Goal: Use online tool/utility: Utilize a website feature to perform a specific function

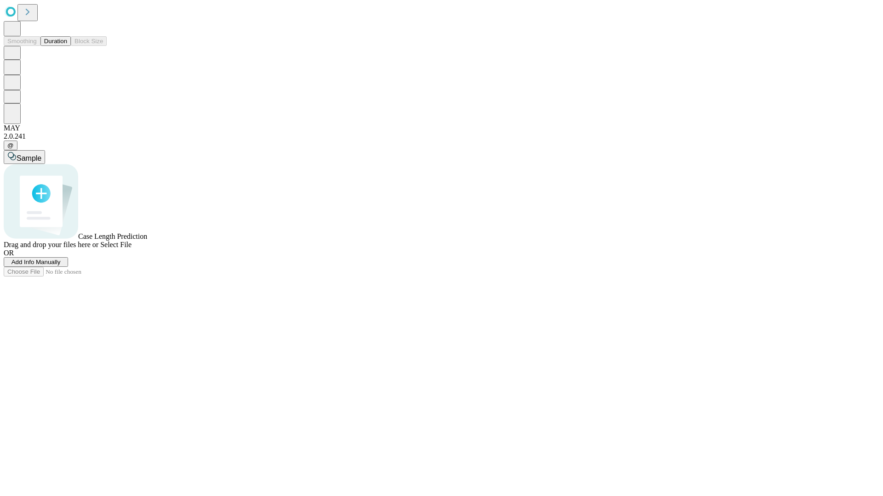
click at [67, 46] on button "Duration" at bounding box center [55, 41] width 30 height 10
click at [61, 266] on span "Add Info Manually" at bounding box center [35, 262] width 49 height 7
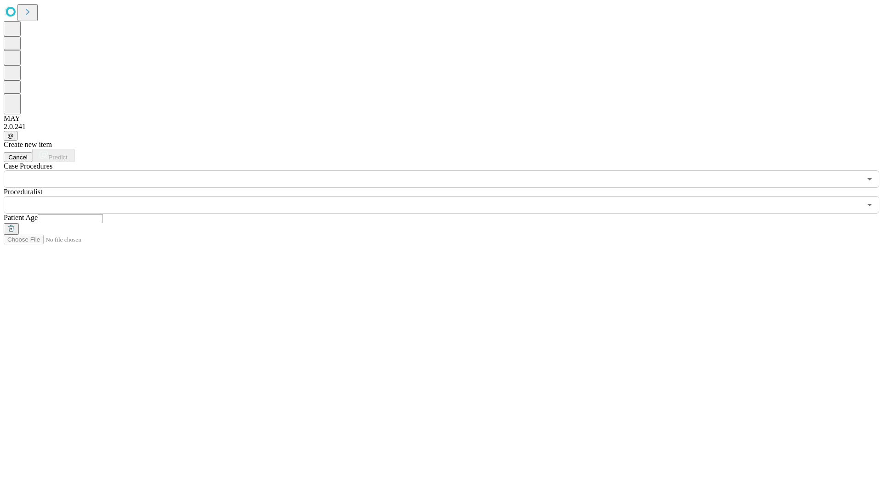
click at [103, 214] on input "text" at bounding box center [70, 218] width 65 height 9
type input "**"
click at [448, 196] on input "text" at bounding box center [432, 204] width 857 height 17
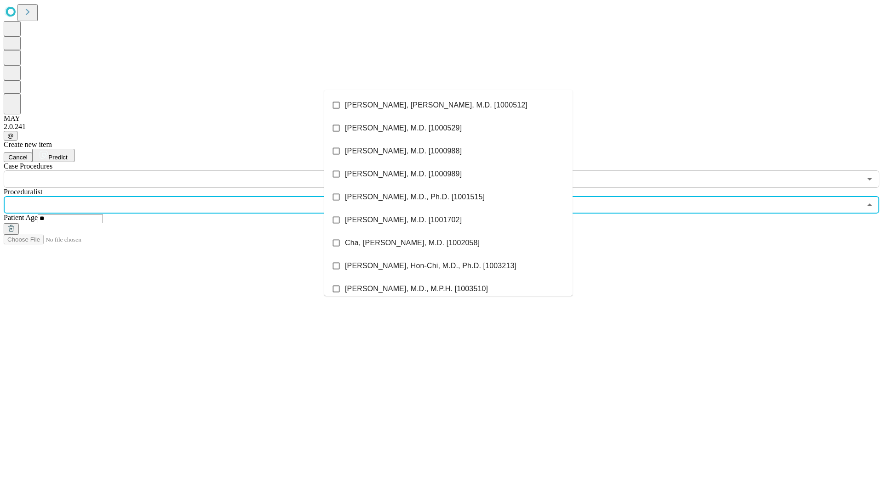
click at [448, 105] on li "[PERSON_NAME], [PERSON_NAME], M.D. [1000512]" at bounding box center [448, 105] width 248 height 23
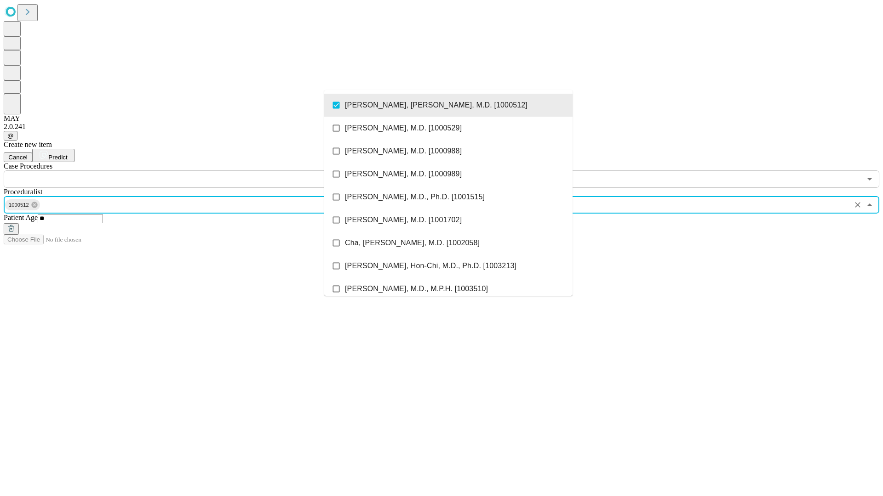
click at [193, 171] on input "text" at bounding box center [432, 179] width 857 height 17
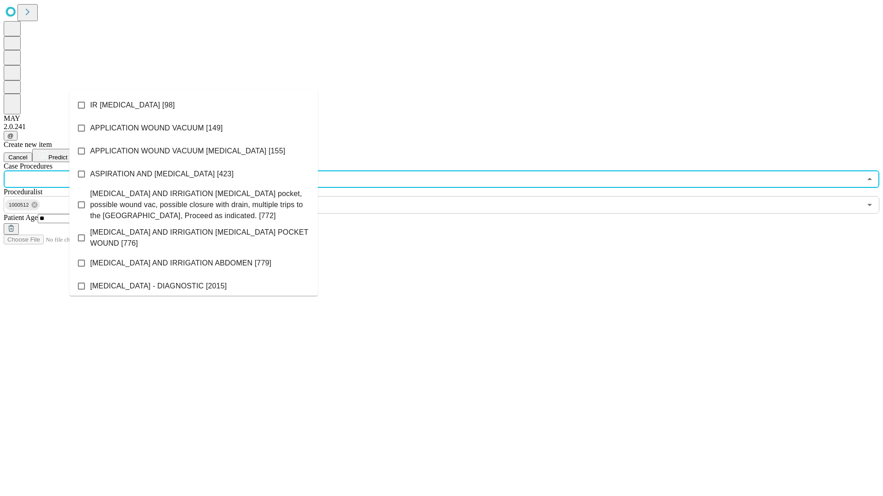
click at [194, 105] on li "IR [MEDICAL_DATA] [98]" at bounding box center [193, 105] width 248 height 23
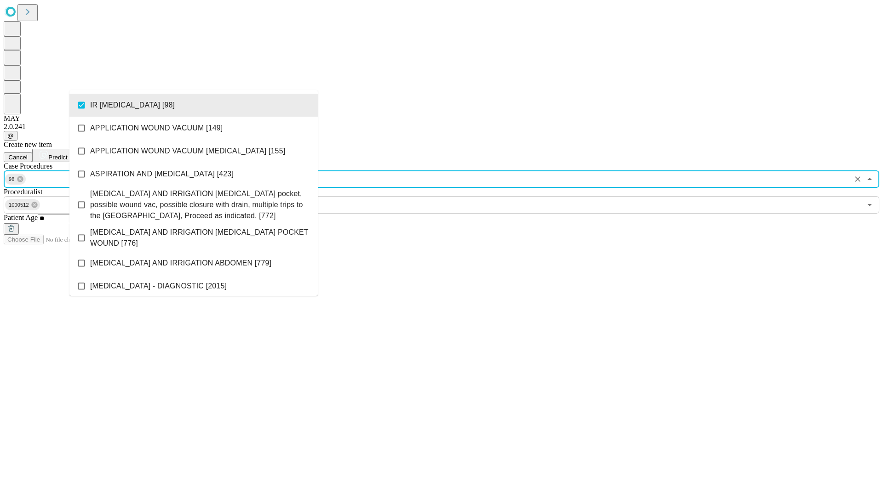
click at [67, 154] on span "Predict" at bounding box center [57, 157] width 19 height 7
